Goal: Task Accomplishment & Management: Complete application form

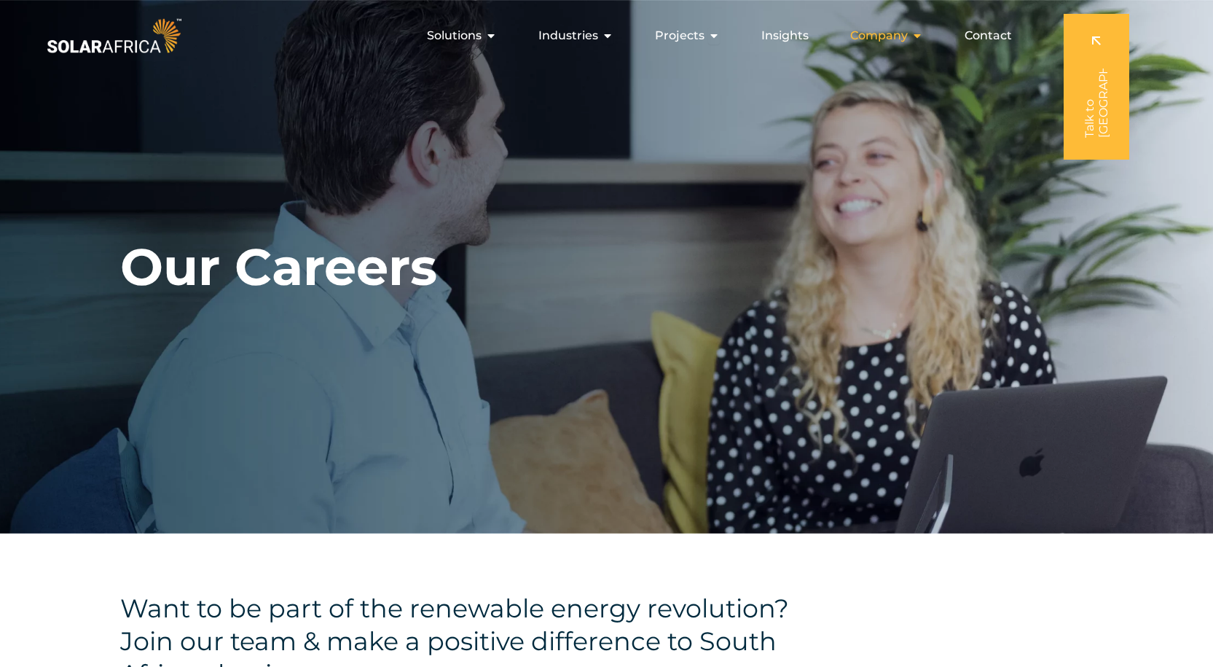
click at [887, 41] on span "Company" at bounding box center [879, 35] width 58 height 17
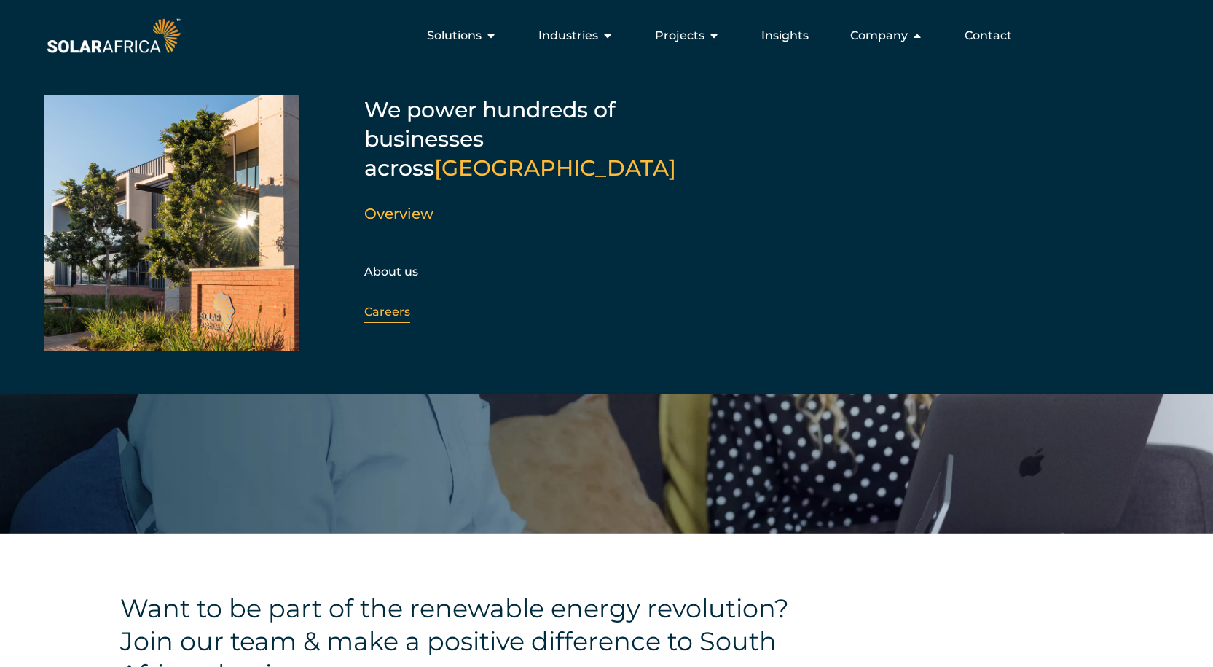
click at [369, 305] on link "Careers" at bounding box center [387, 312] width 46 height 14
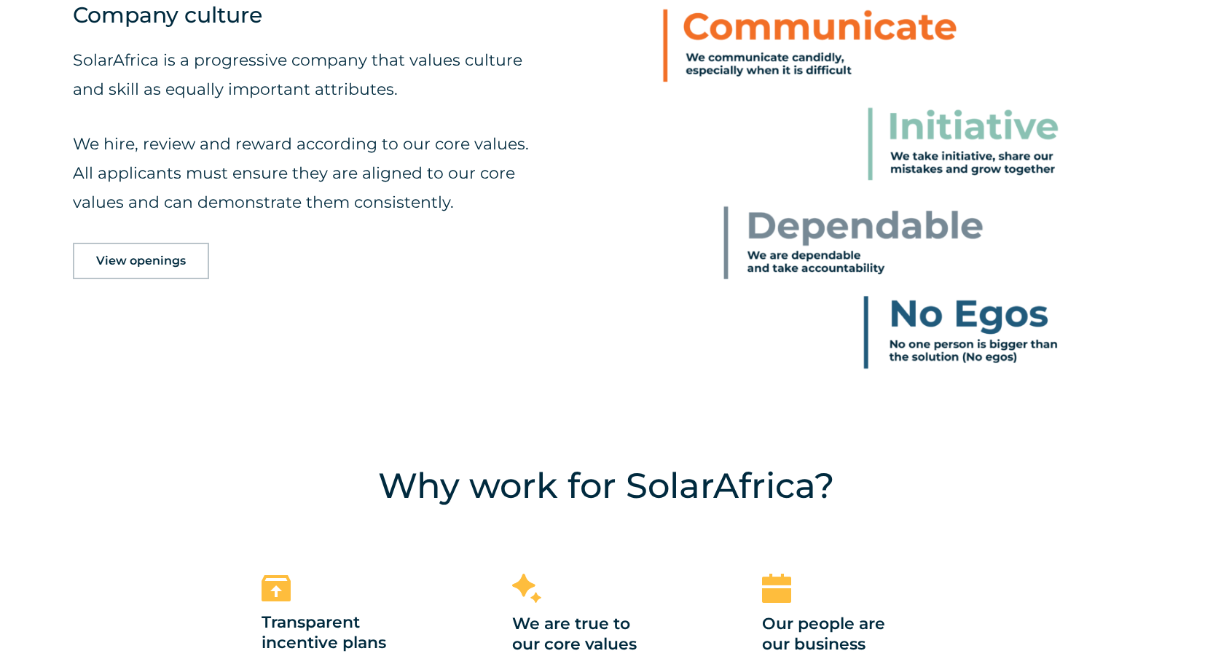
scroll to position [874, 0]
click at [116, 263] on span "View openings" at bounding box center [141, 260] width 90 height 12
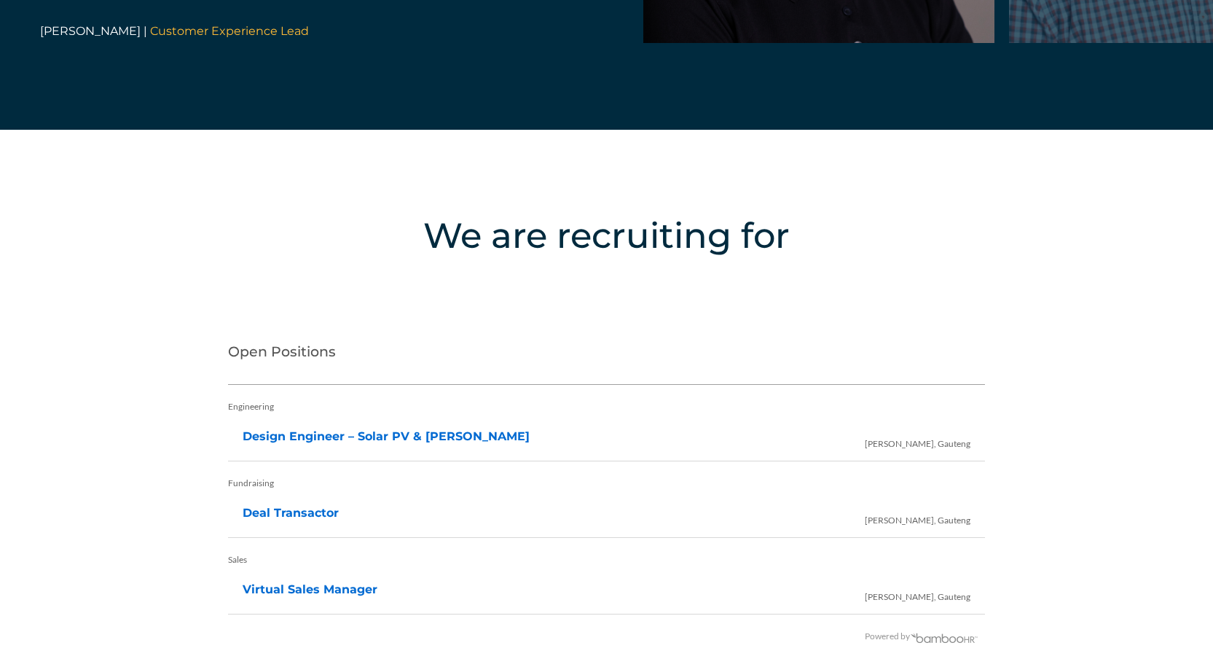
scroll to position [2944, 0]
